Goal: Task Accomplishment & Management: Complete application form

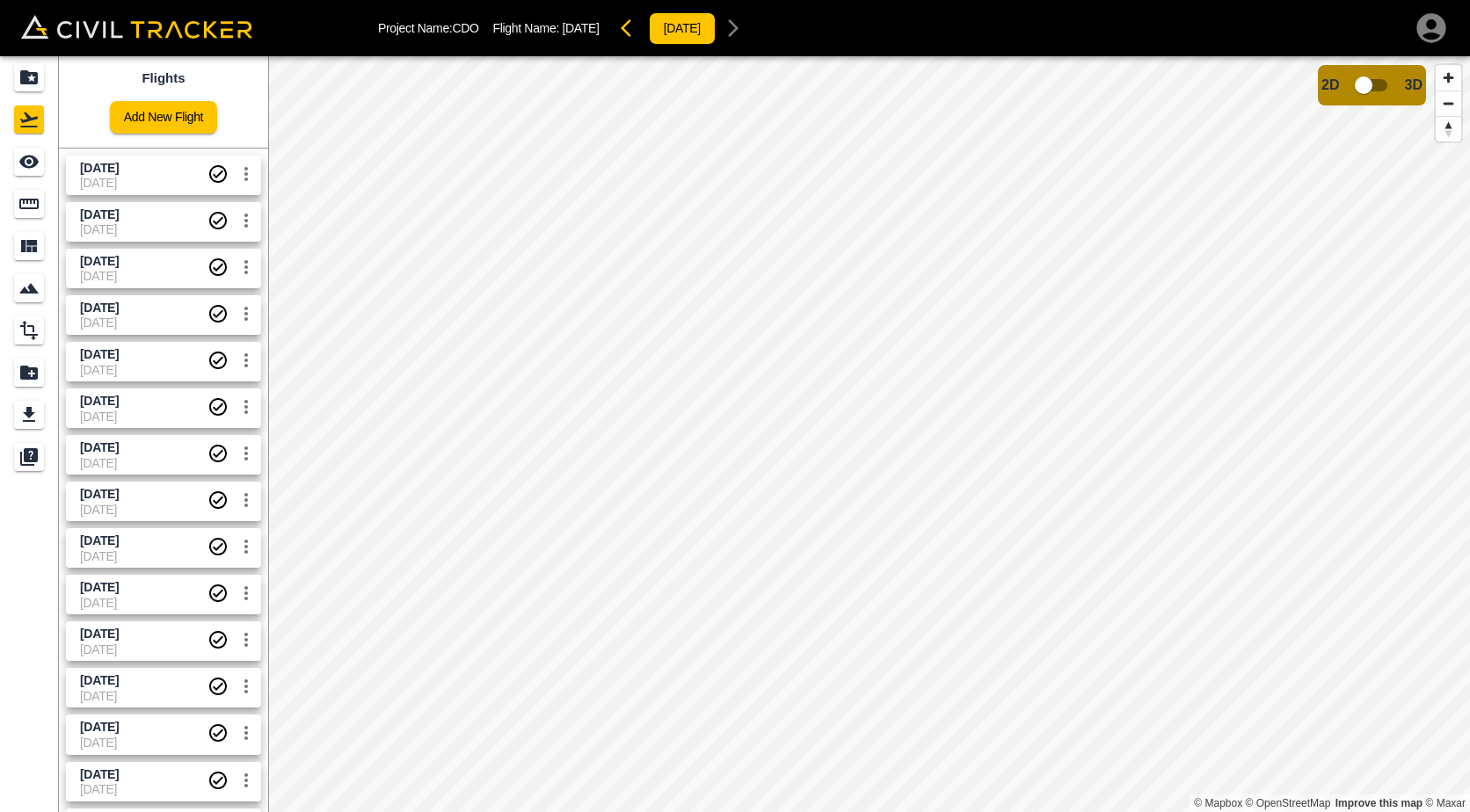
click at [225, 269] on div "Flights Add New Flight [DATE] [DATE] [DATE] [DATE] [DATE] [DATE] [DATE] [DATE] …" at bounding box center [735, 434] width 1470 height 756
click at [169, 118] on link "Add New Flight" at bounding box center [163, 117] width 108 height 33
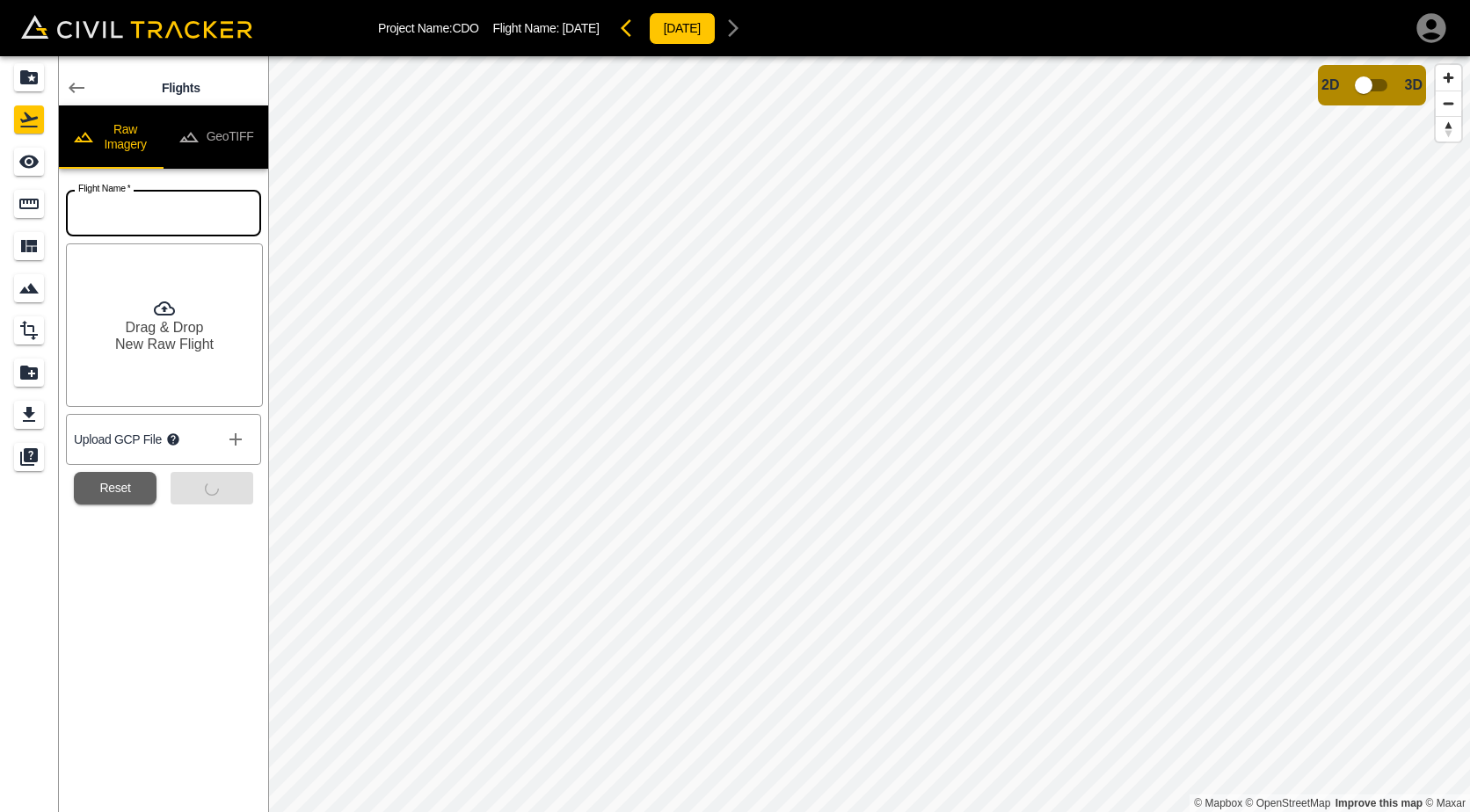
drag, startPoint x: 95, startPoint y: 206, endPoint x: 138, endPoint y: 229, distance: 48.8
click at [95, 206] on input "text" at bounding box center [163, 213] width 196 height 47
type input "[DATE]"
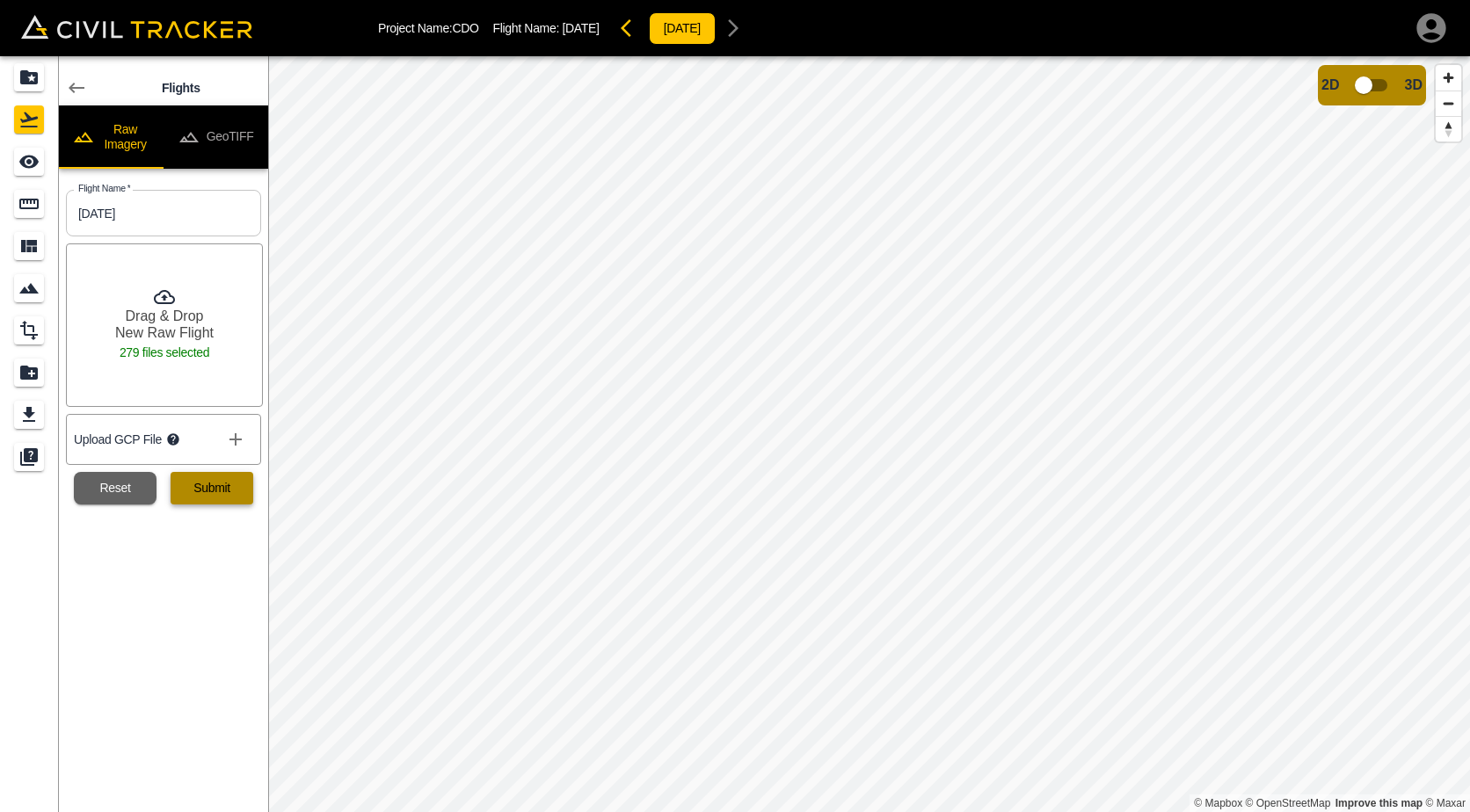
click at [209, 498] on button "Submit" at bounding box center [211, 488] width 82 height 33
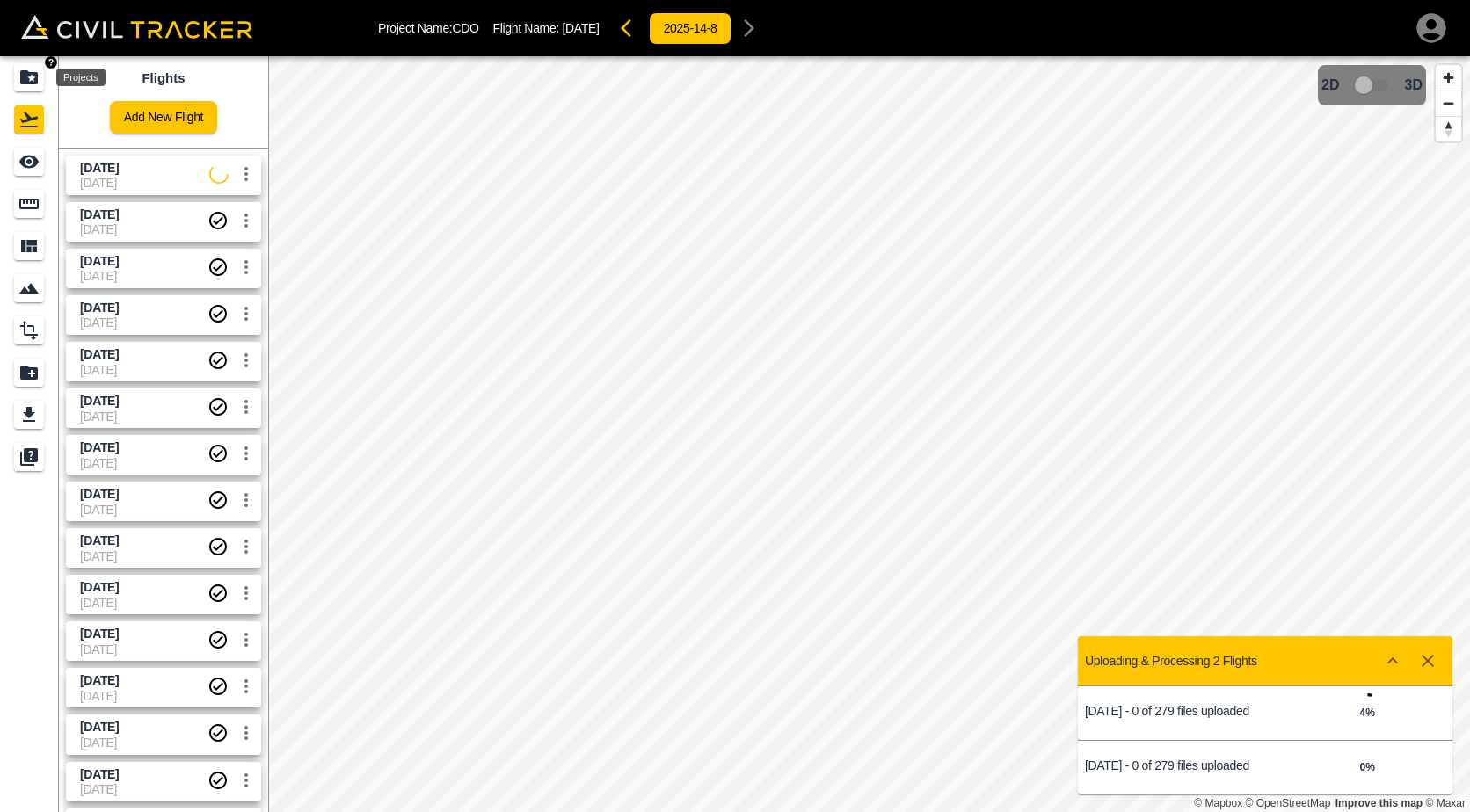
click at [36, 80] on icon "Projects" at bounding box center [29, 77] width 18 height 14
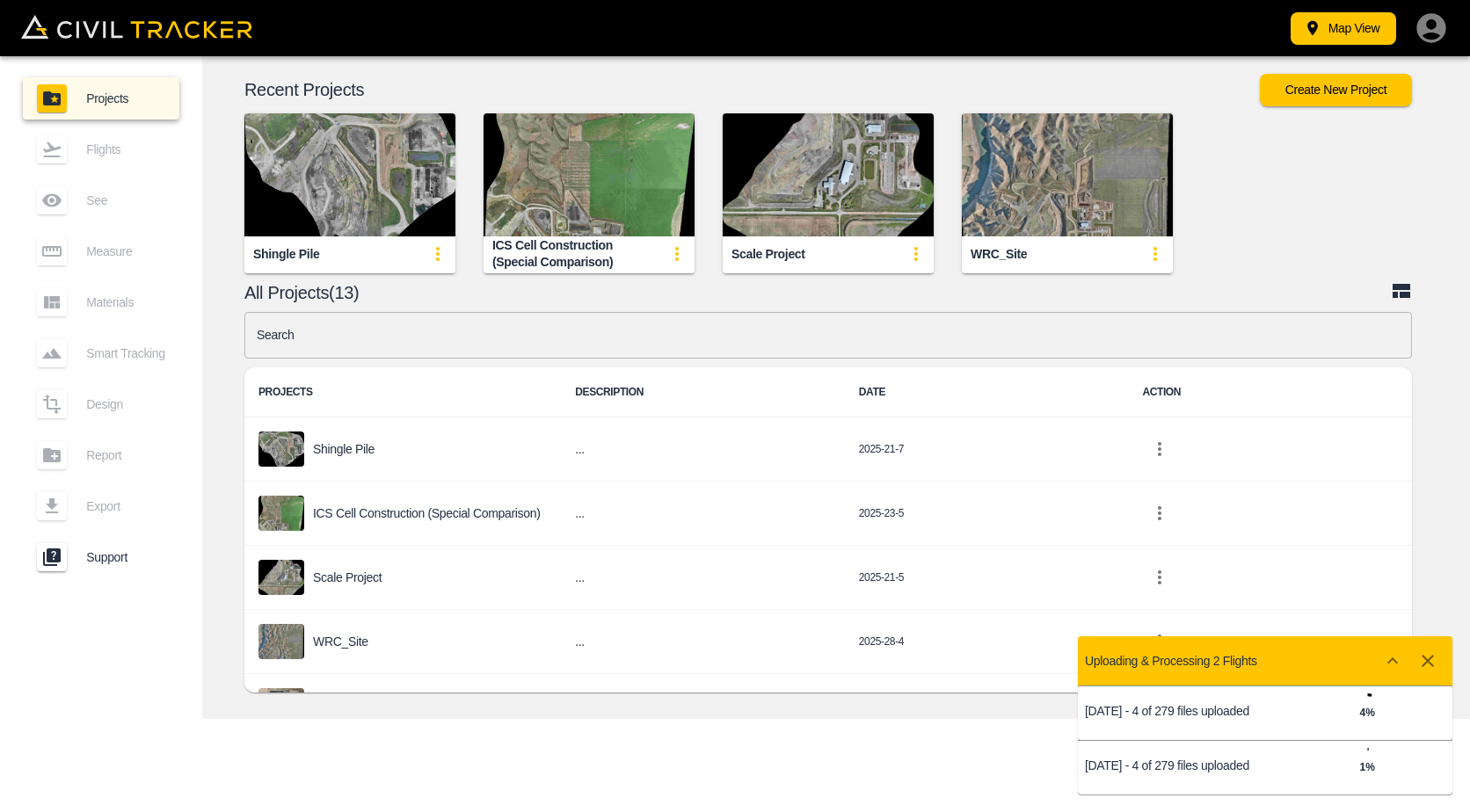
click at [465, 778] on div "Map View Projects Flights See Measure Materials Smart Tracking Design Report Ex…" at bounding box center [735, 406] width 1470 height 812
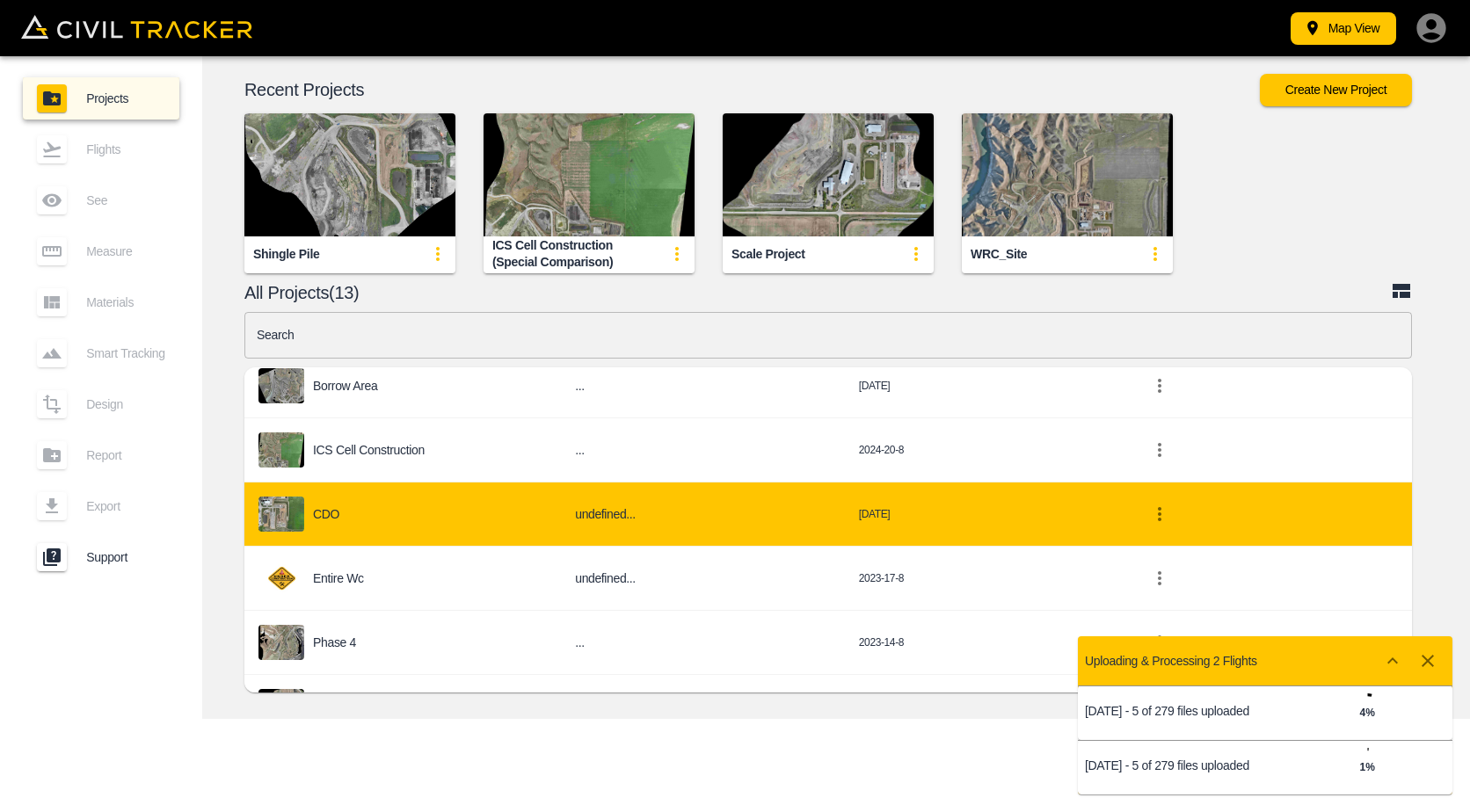
scroll to position [528, 0]
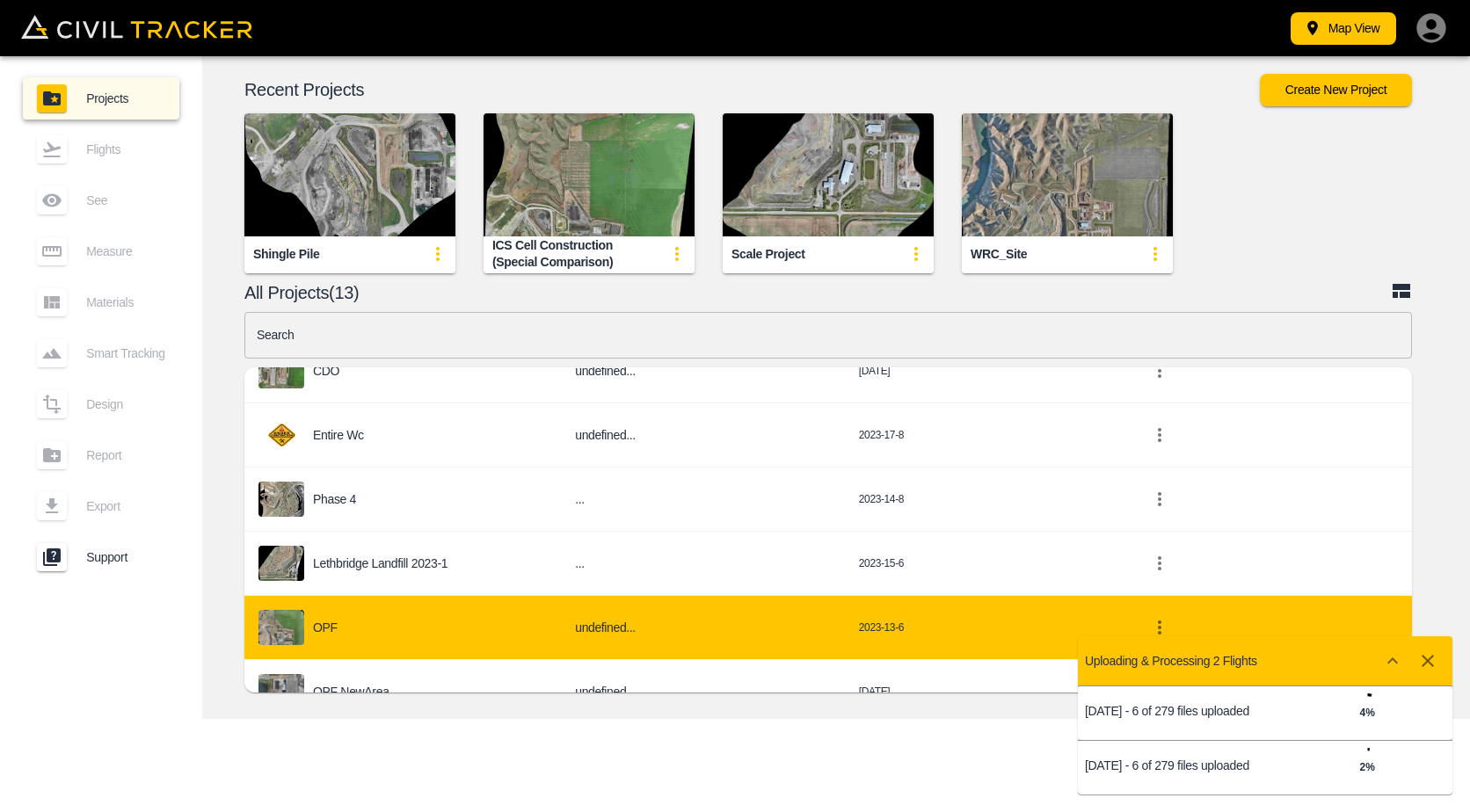
click at [375, 626] on div "OPF" at bounding box center [402, 628] width 288 height 36
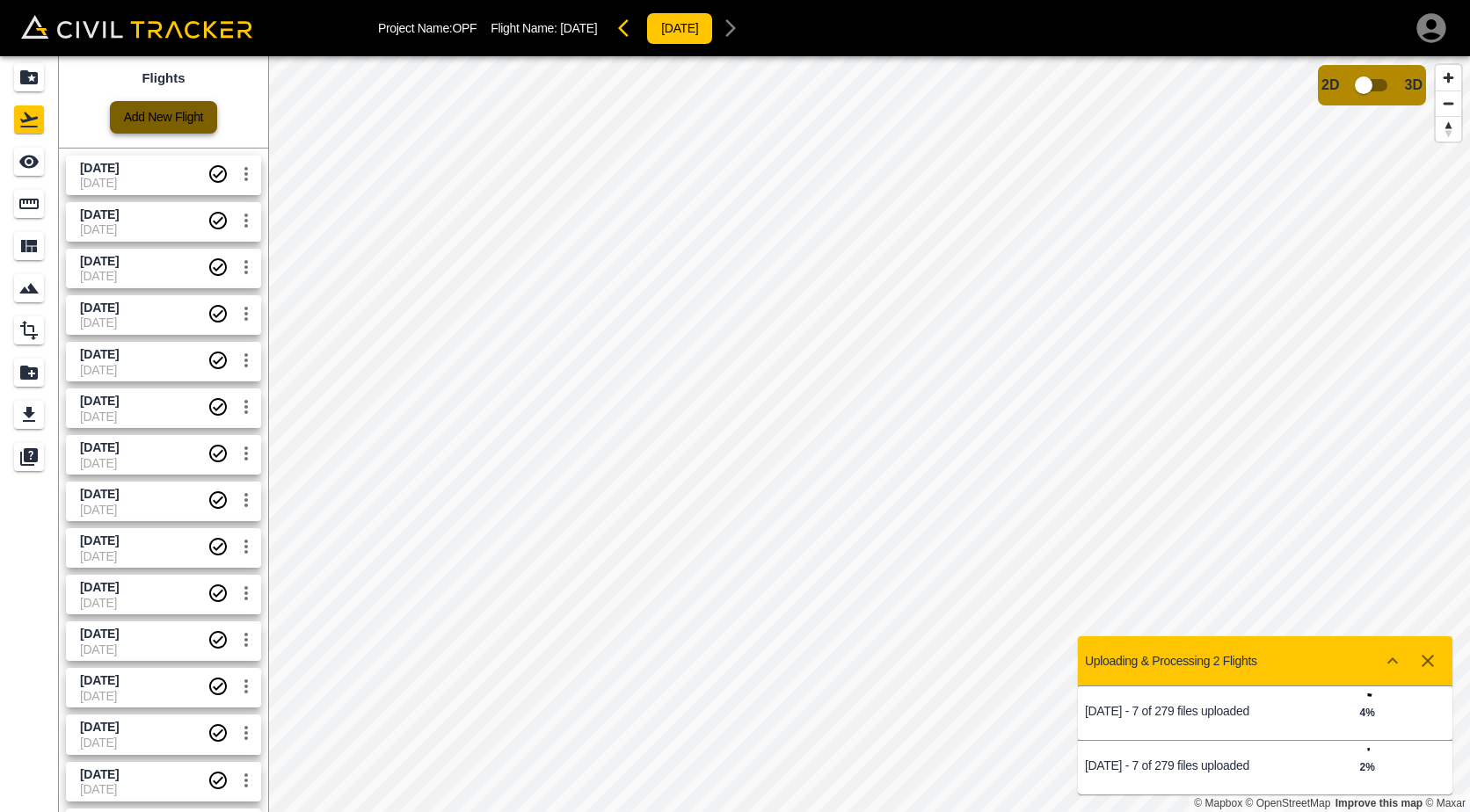
click at [153, 107] on link "Add New Flight" at bounding box center [163, 117] width 108 height 33
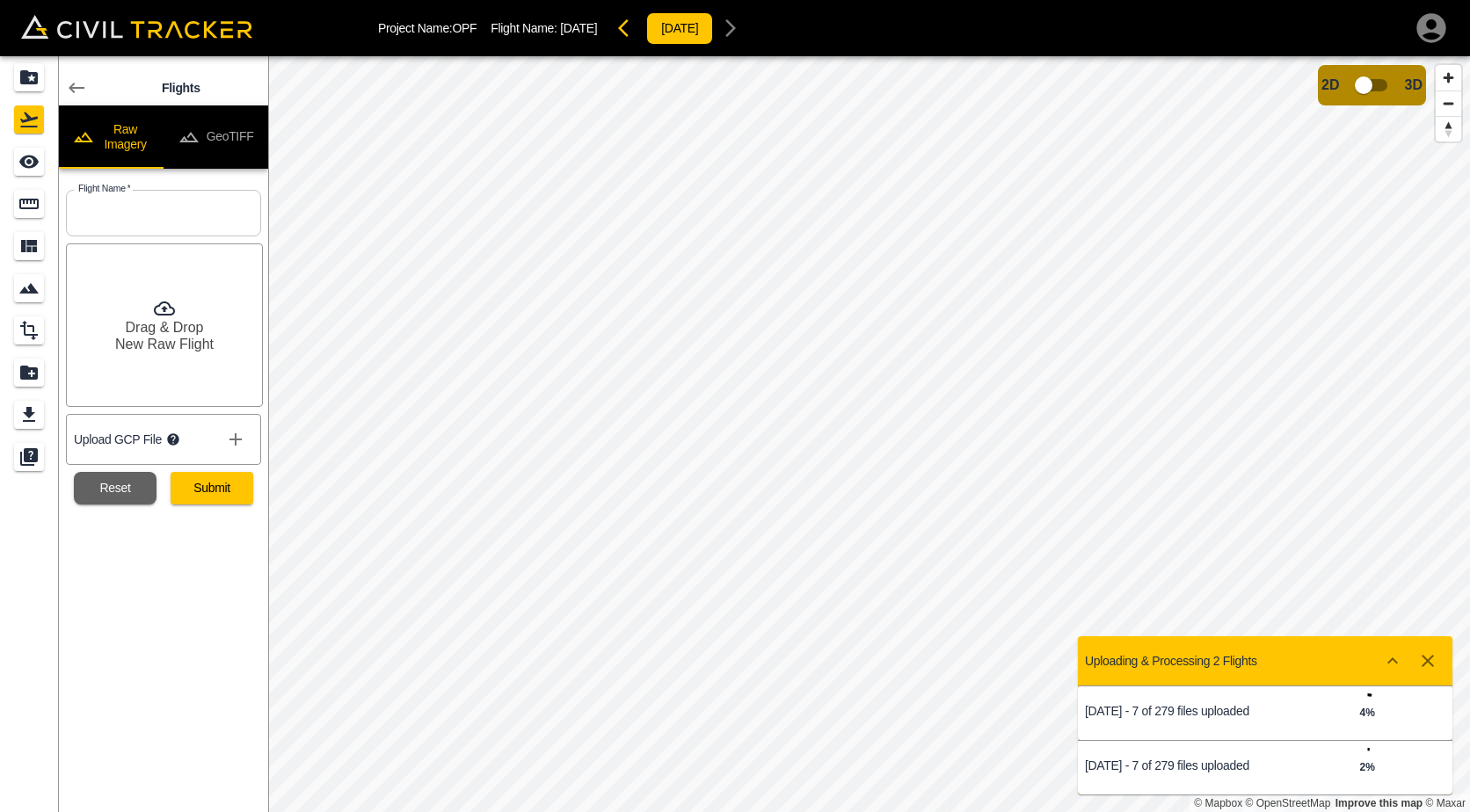
click at [153, 200] on input "text" at bounding box center [163, 213] width 196 height 47
type input "[DATE]"
click at [206, 477] on button "Submit" at bounding box center [211, 488] width 82 height 33
